Goal: Transaction & Acquisition: Purchase product/service

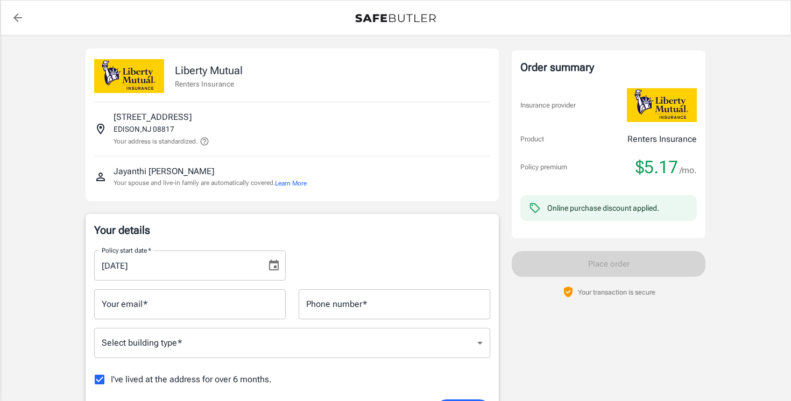
scroll to position [126, 0]
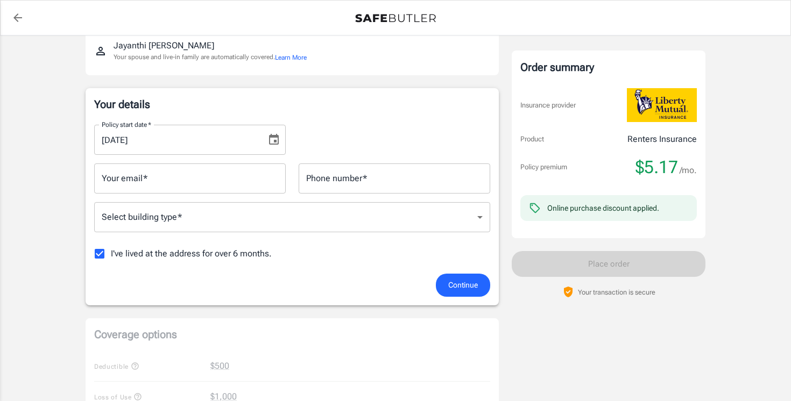
click at [164, 188] on input "Your email   *" at bounding box center [190, 179] width 192 height 30
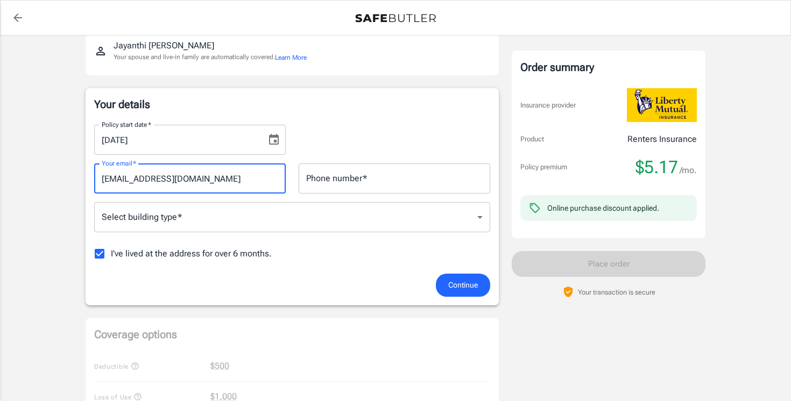
type input "[EMAIL_ADDRESS][DOMAIN_NAME]"
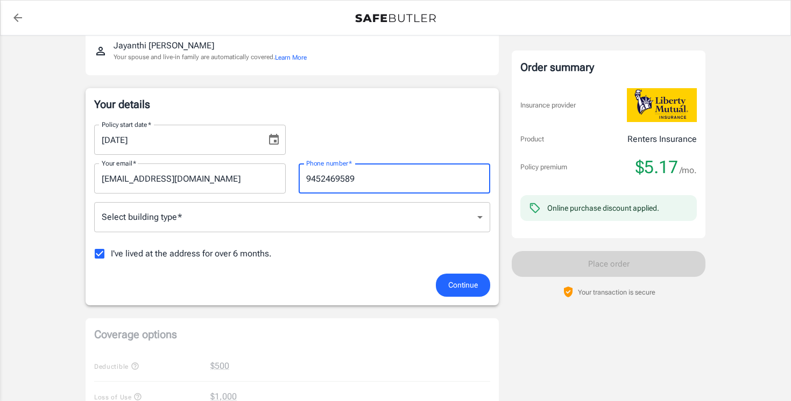
type input "9452469589"
click at [167, 220] on body "Policy premium $ 5.17 /mo Liberty Mutual Renters Insurance [STREET_ADDRESS][PER…" at bounding box center [395, 402] width 791 height 1057
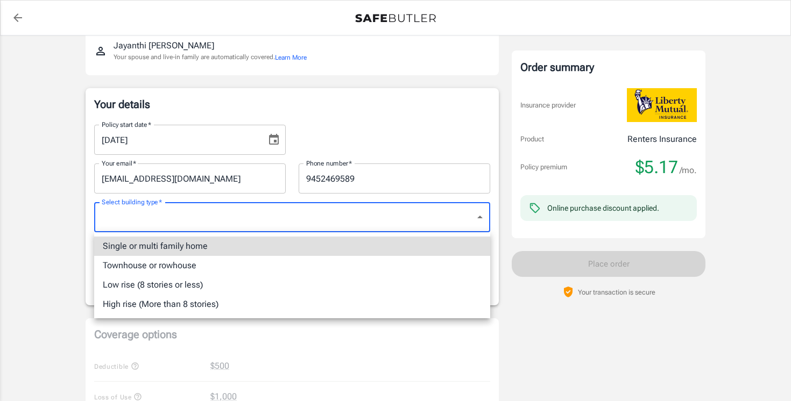
click at [186, 262] on li "Townhouse or rowhouse" at bounding box center [292, 265] width 396 height 19
type input "townhouse"
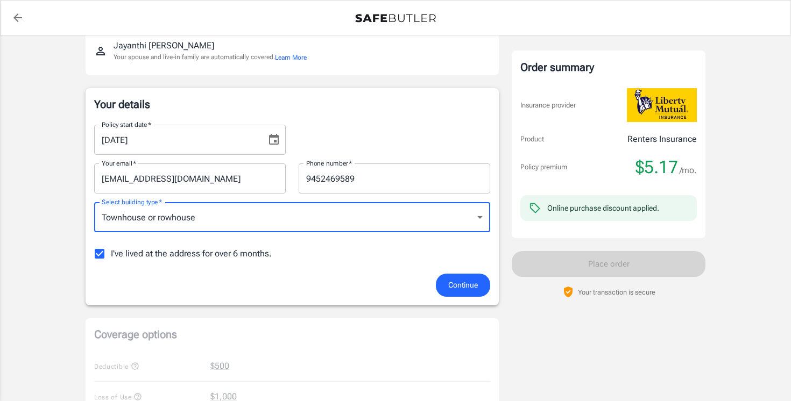
click at [142, 258] on span "I've lived at the address for over 6 months." at bounding box center [191, 254] width 161 height 13
click at [111, 258] on input "I've lived at the address for over 6 months." at bounding box center [99, 254] width 23 height 23
checkbox input "false"
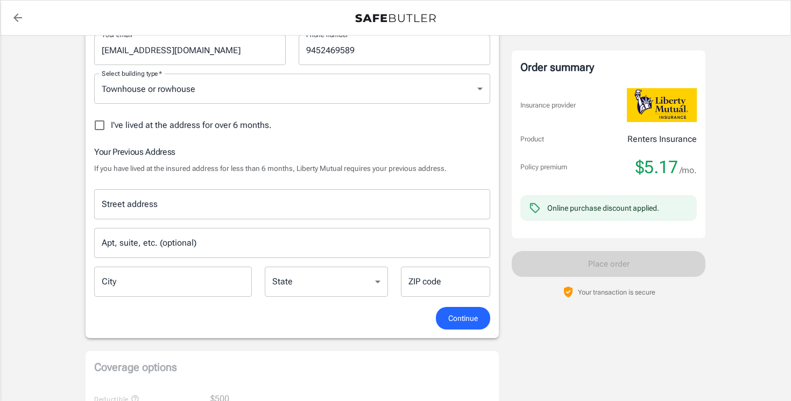
scroll to position [297, 0]
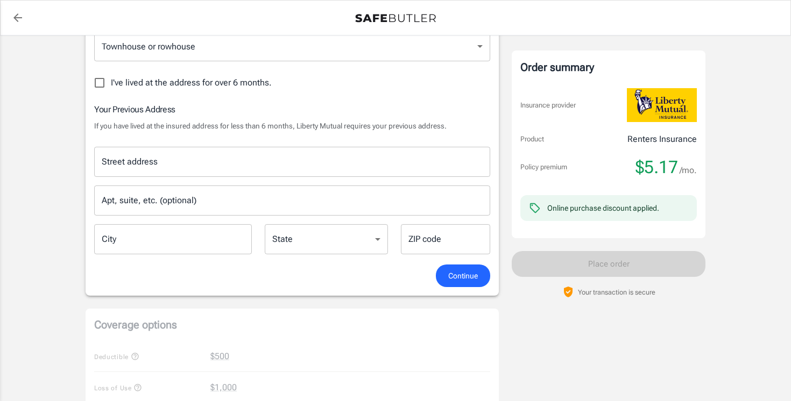
click at [155, 159] on div "Street address Street address" at bounding box center [292, 162] width 396 height 30
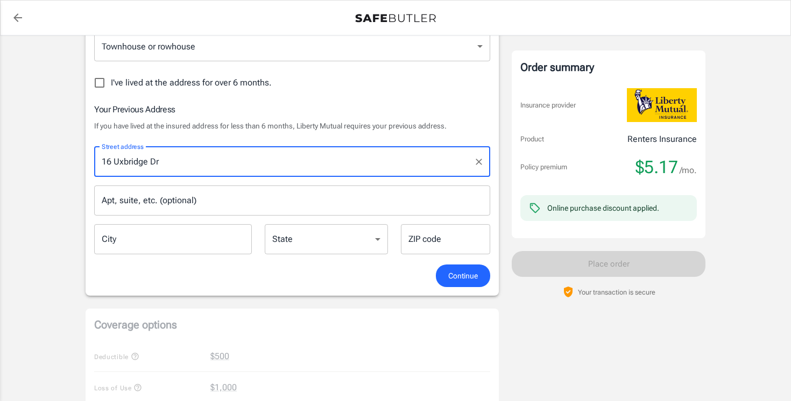
type input "16 Uxbridge Dr"
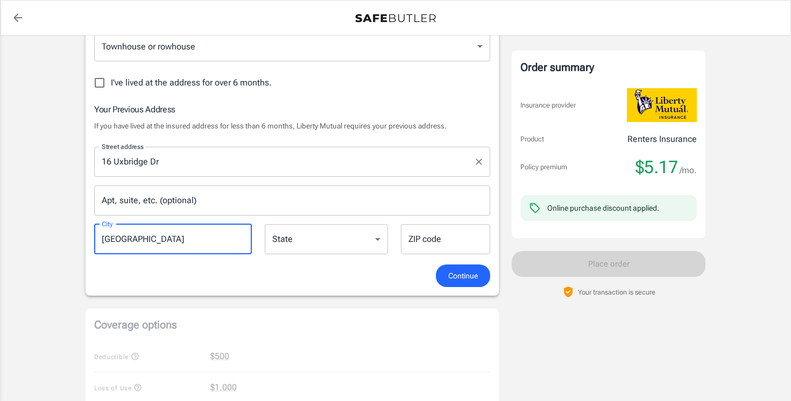
type input "[GEOGRAPHIC_DATA]"
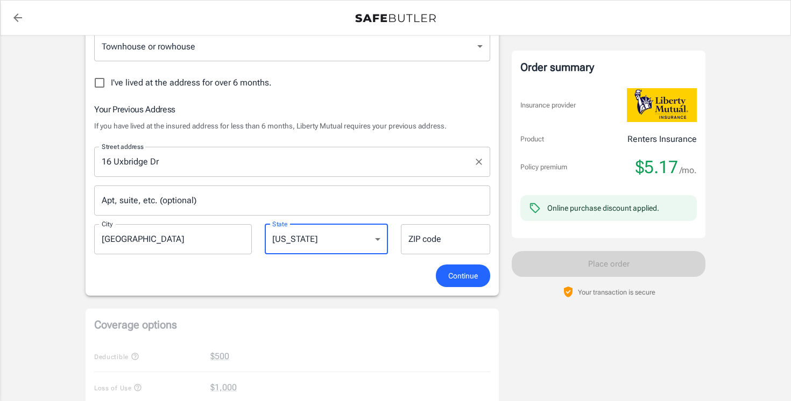
select select "NJ"
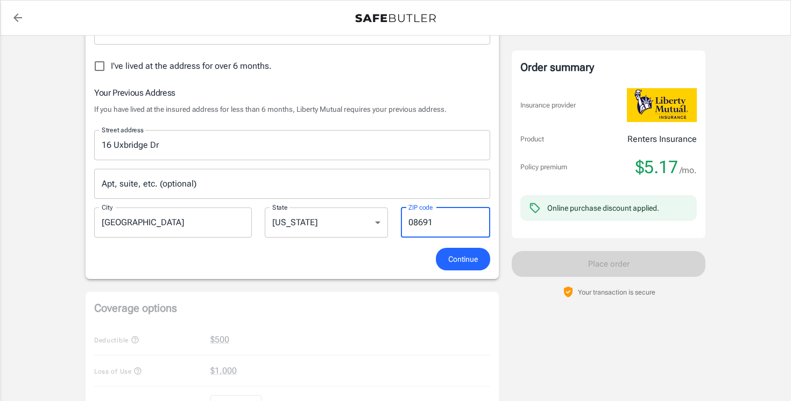
scroll to position [315, 0]
type input "08691"
click at [475, 261] on span "Continue" at bounding box center [463, 258] width 30 height 13
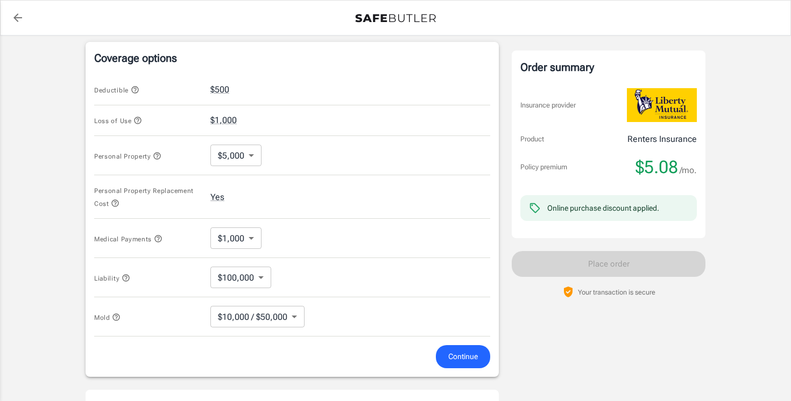
scroll to position [461, 0]
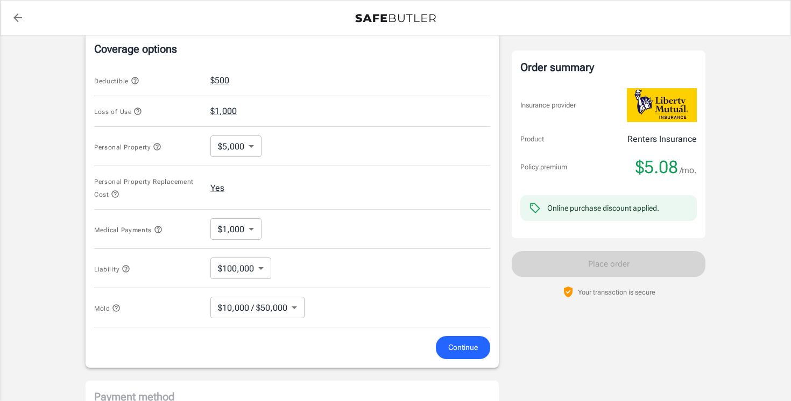
click at [258, 194] on div "Personal Property Replacement Cost Yes" at bounding box center [292, 188] width 396 height 44
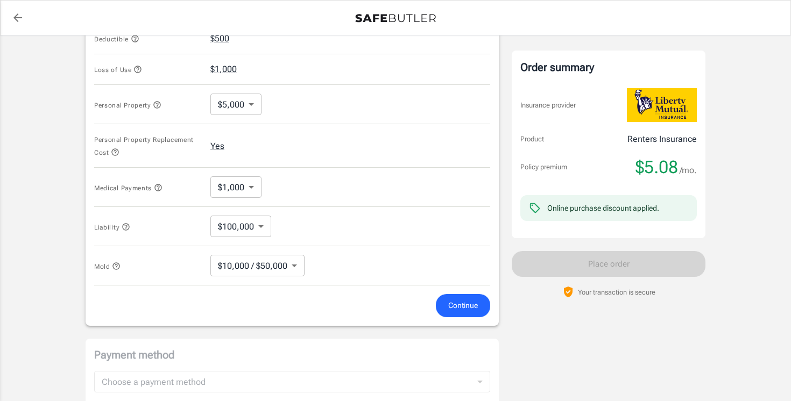
click at [477, 305] on span "Continue" at bounding box center [463, 305] width 30 height 13
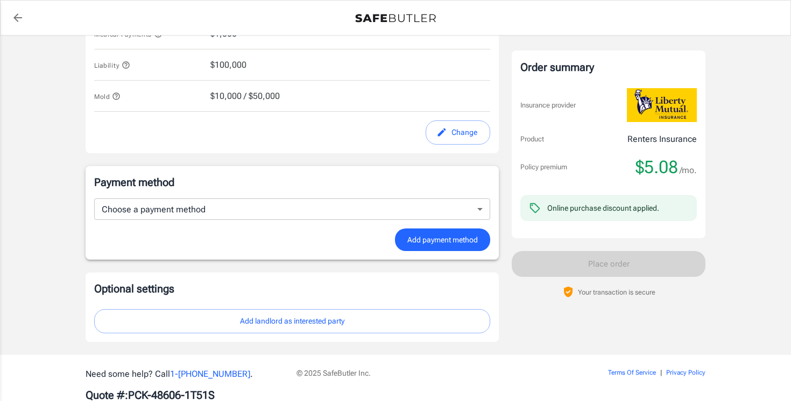
scroll to position [658, 0]
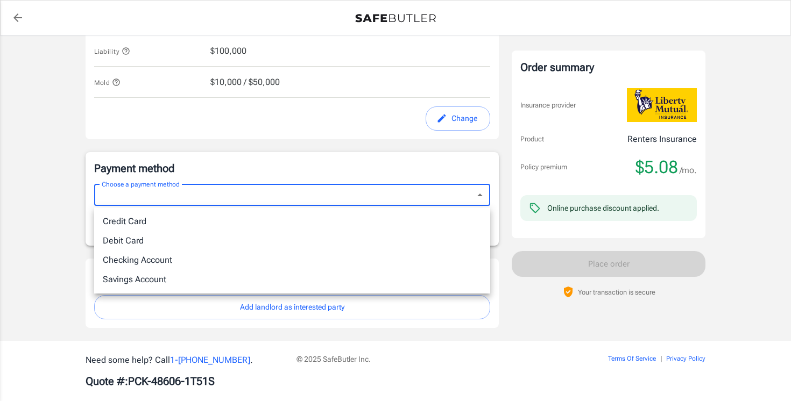
click at [192, 219] on li "Credit Card" at bounding box center [292, 221] width 396 height 19
type input "credit"
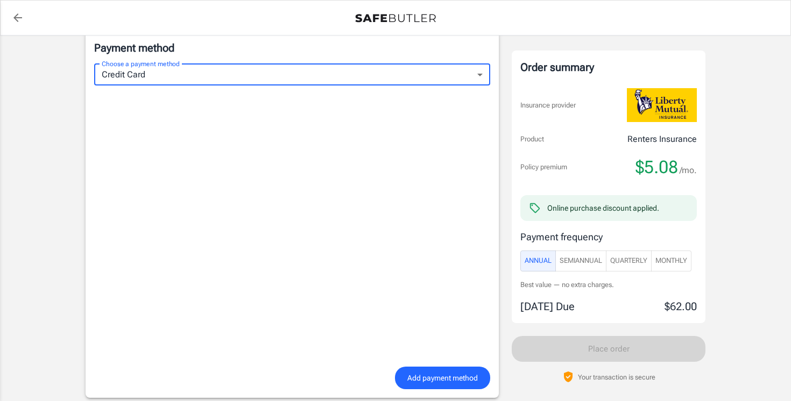
scroll to position [793, 0]
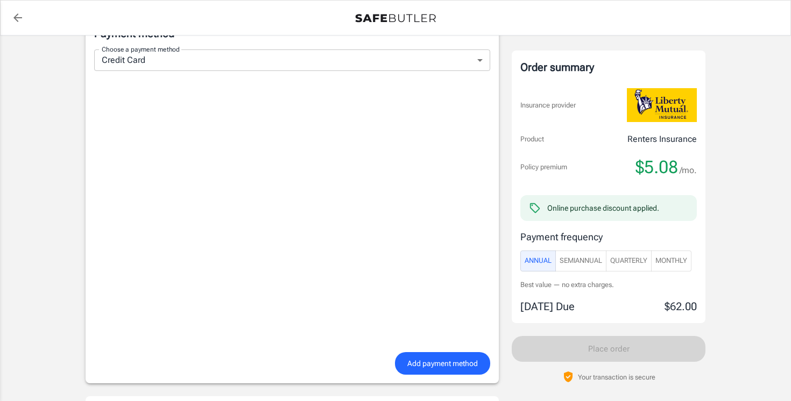
click at [418, 368] on span "Add payment method" at bounding box center [442, 363] width 71 height 13
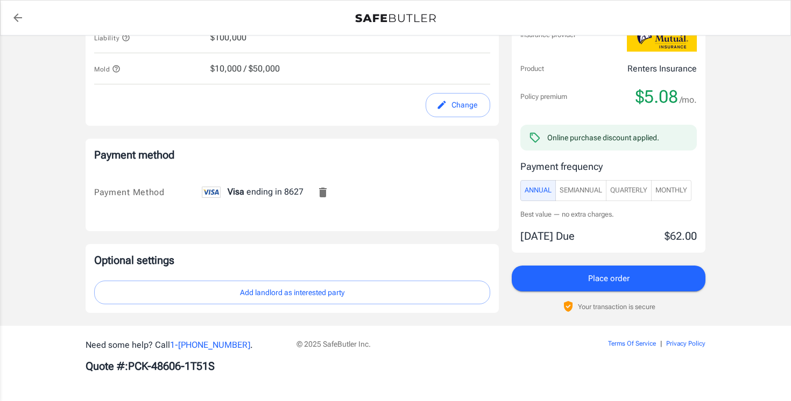
scroll to position [650, 0]
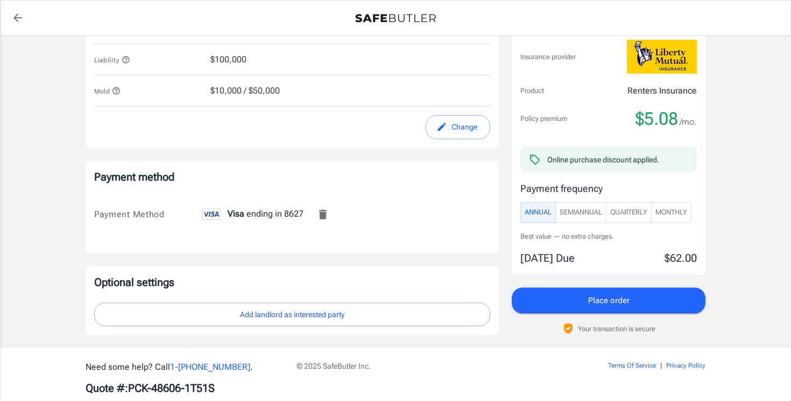
click at [580, 207] on button "SemiAnnual" at bounding box center [580, 212] width 51 height 21
click at [681, 217] on span "Monthly" at bounding box center [672, 212] width 32 height 12
click at [542, 209] on span "Annual" at bounding box center [538, 212] width 27 height 12
click at [687, 217] on span "Monthly" at bounding box center [672, 212] width 32 height 12
click at [628, 310] on button "Place order" at bounding box center [609, 301] width 194 height 26
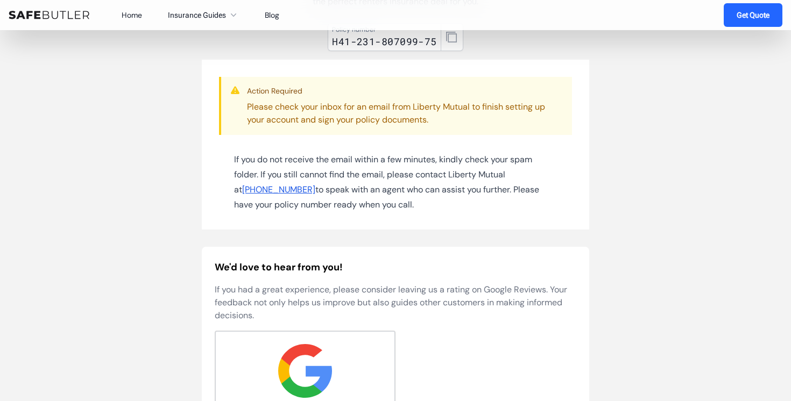
scroll to position [150, 0]
